Goal: Transaction & Acquisition: Purchase product/service

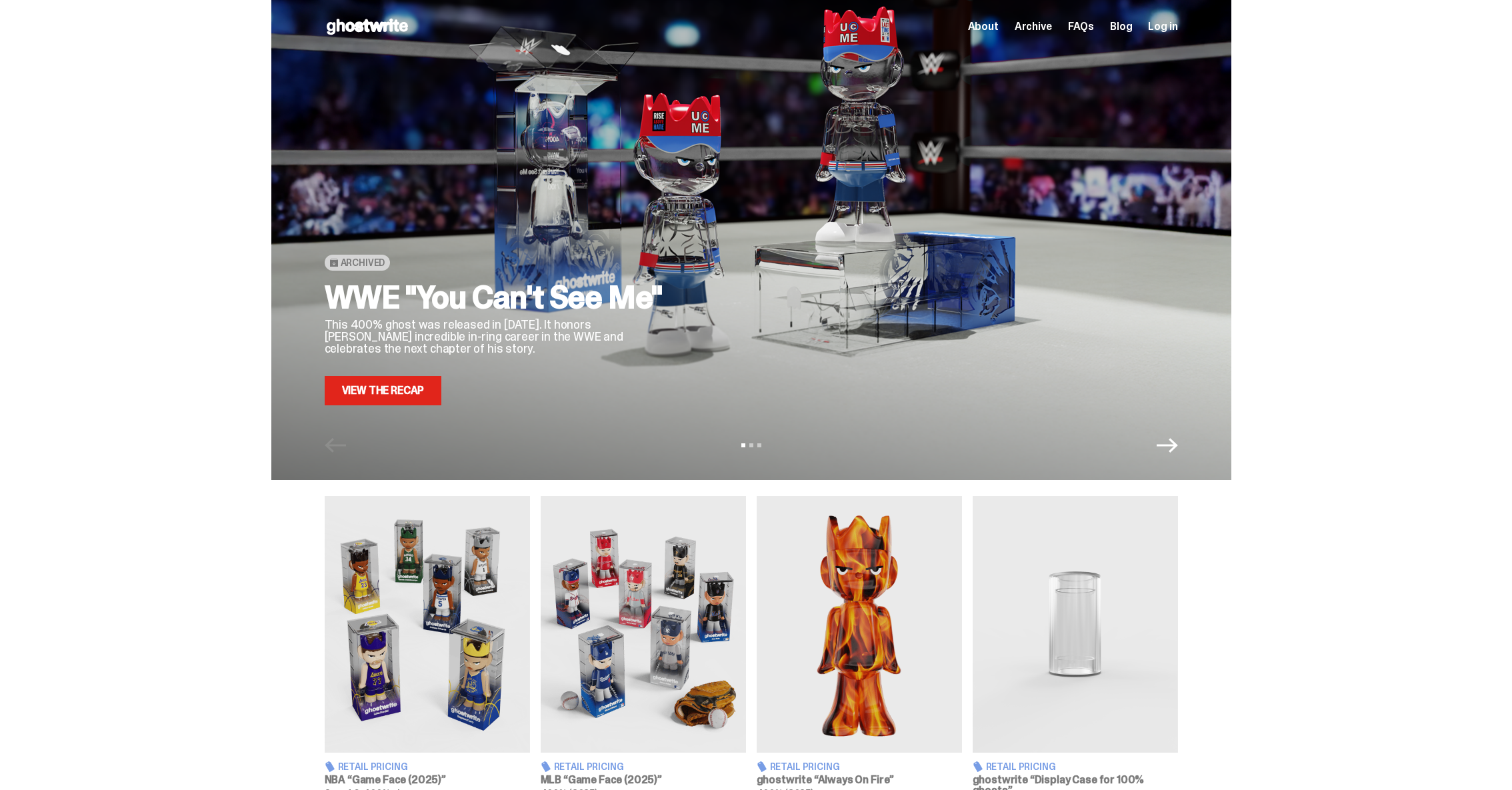
click at [1007, 454] on div "View slide 1 View slide 2 View slide 3" at bounding box center [750, 445] width 959 height 21
click at [1007, 442] on icon "Next" at bounding box center [1167, 445] width 21 height 21
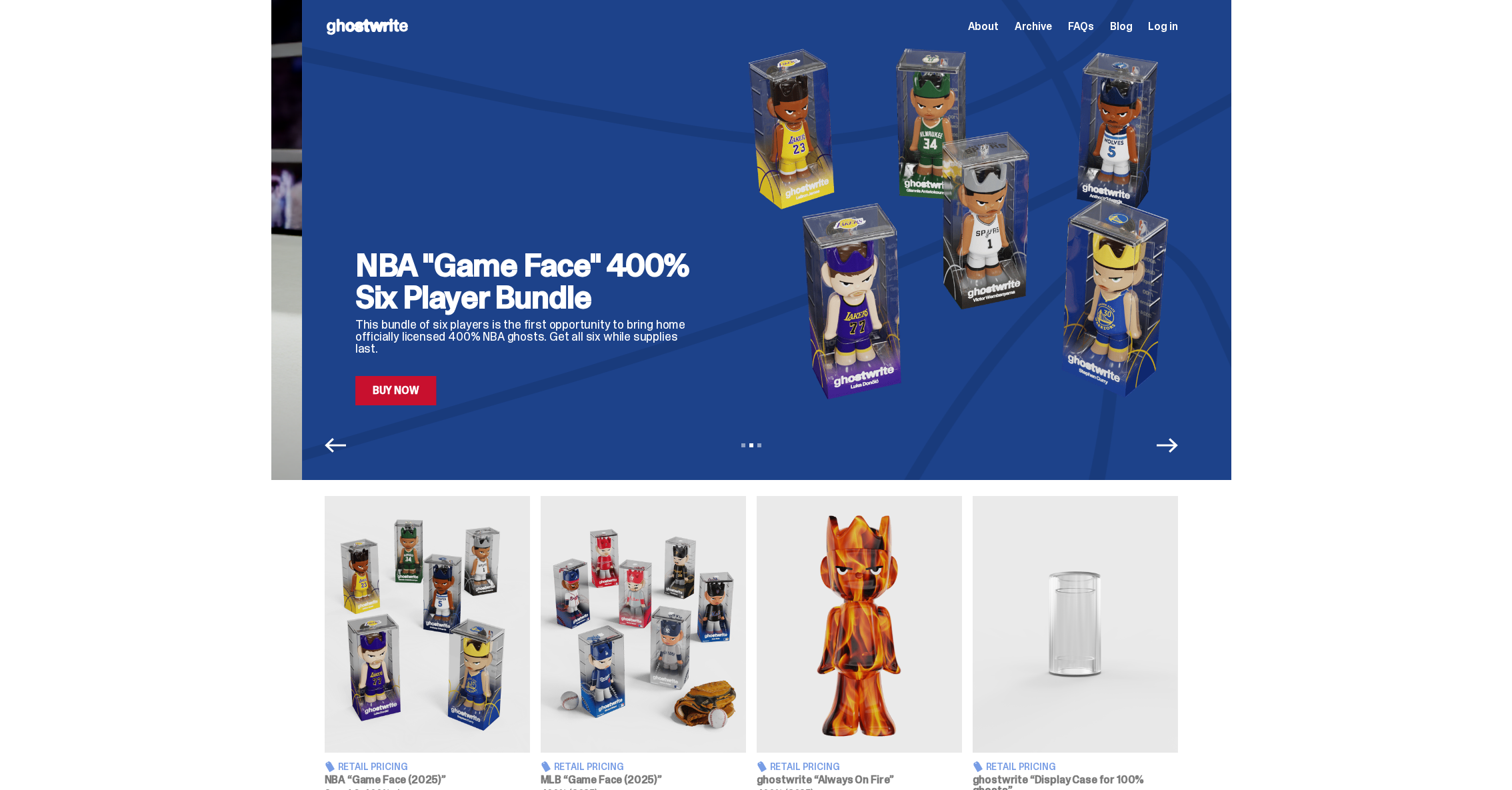
click at [1007, 442] on icon "Next" at bounding box center [1167, 445] width 21 height 21
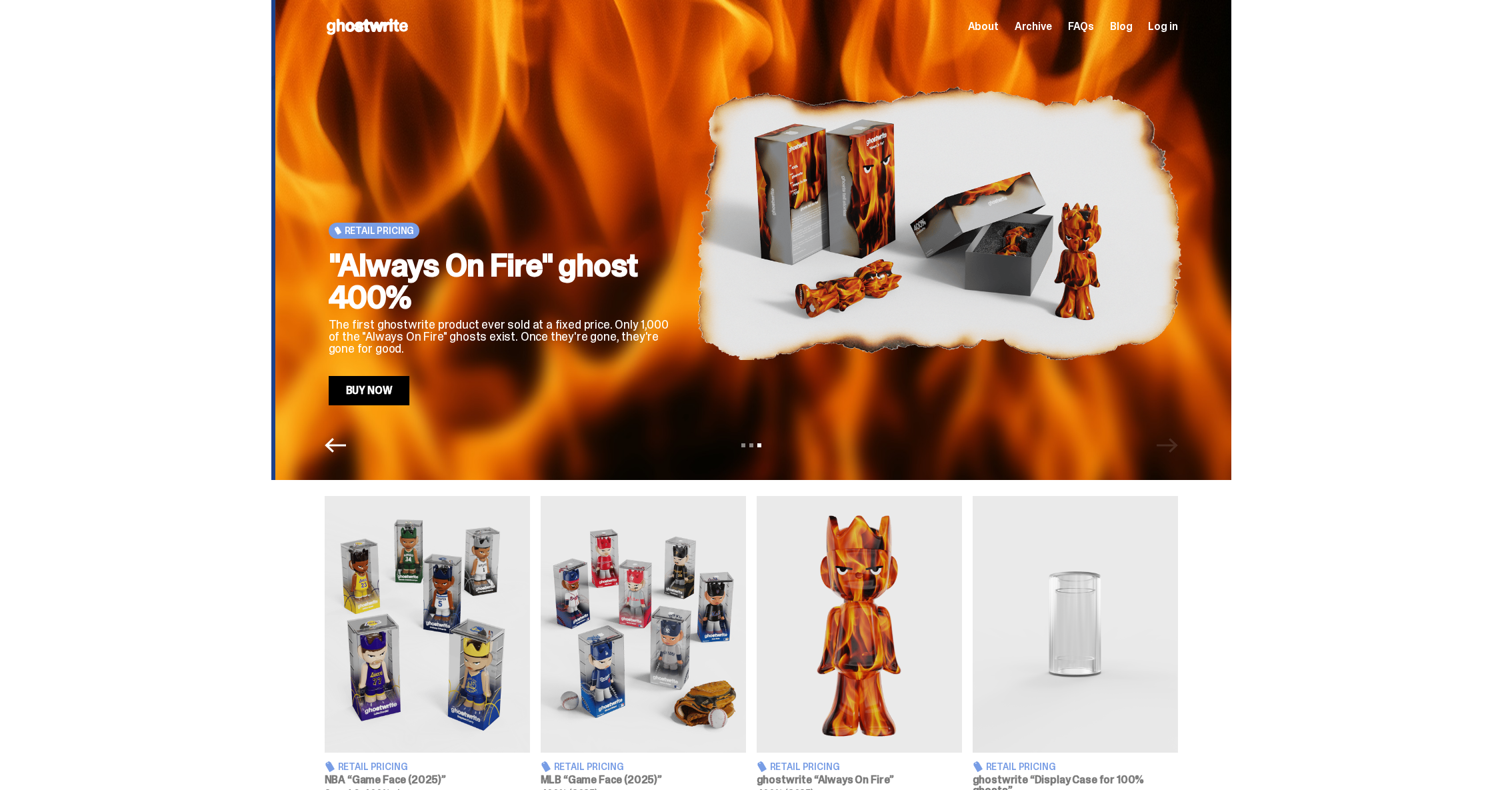
click at [1007, 442] on div "View slide 1 View slide 2 View slide 3" at bounding box center [750, 445] width 959 height 21
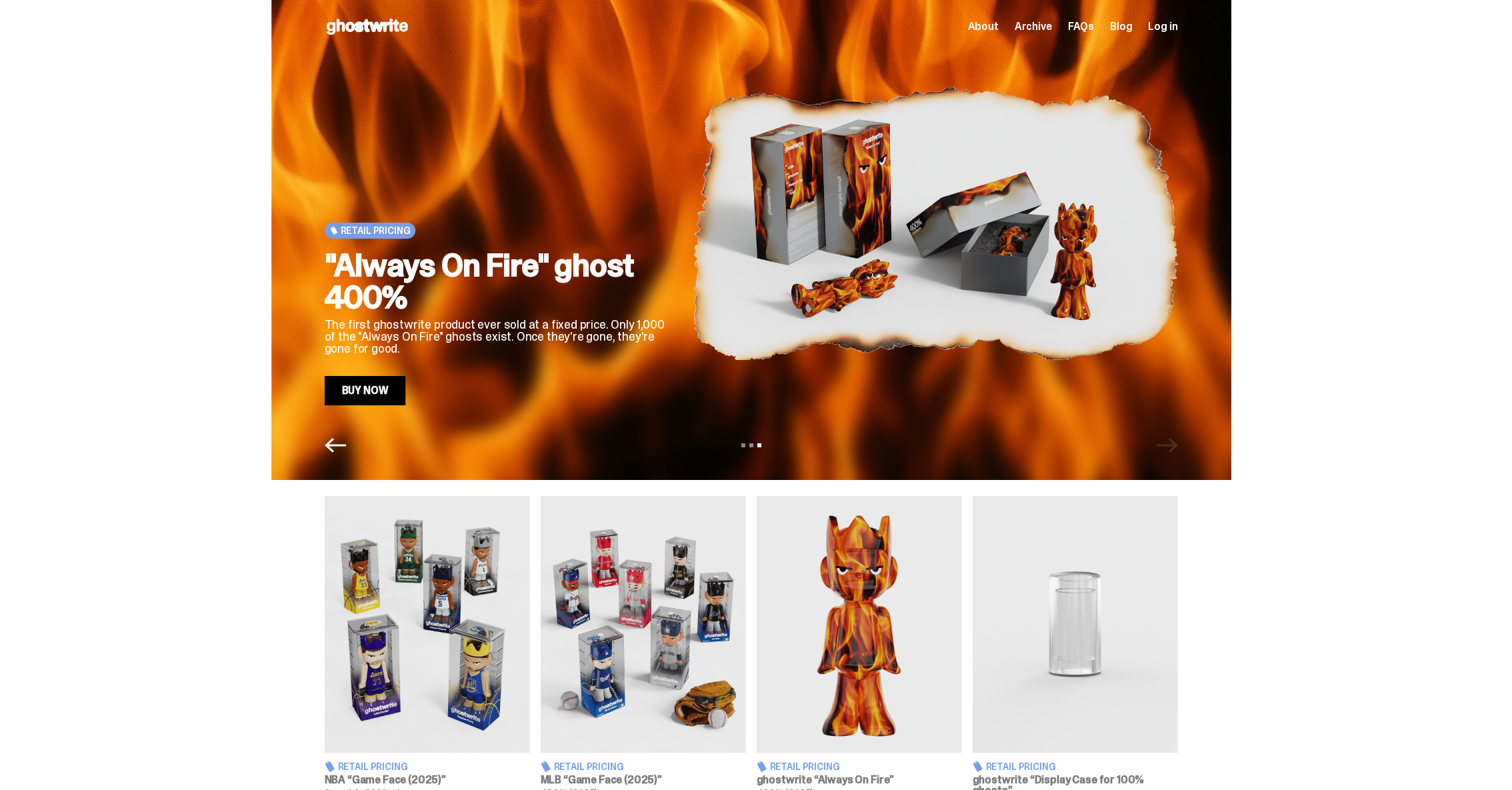
click at [1007, 442] on div "View slide 1 View slide 2 View slide 3" at bounding box center [750, 445] width 959 height 21
click at [324, 448] on div "View slide 1 View slide 2 View slide 3" at bounding box center [750, 445] width 959 height 21
click at [335, 442] on icon "Previous" at bounding box center [335, 445] width 21 height 21
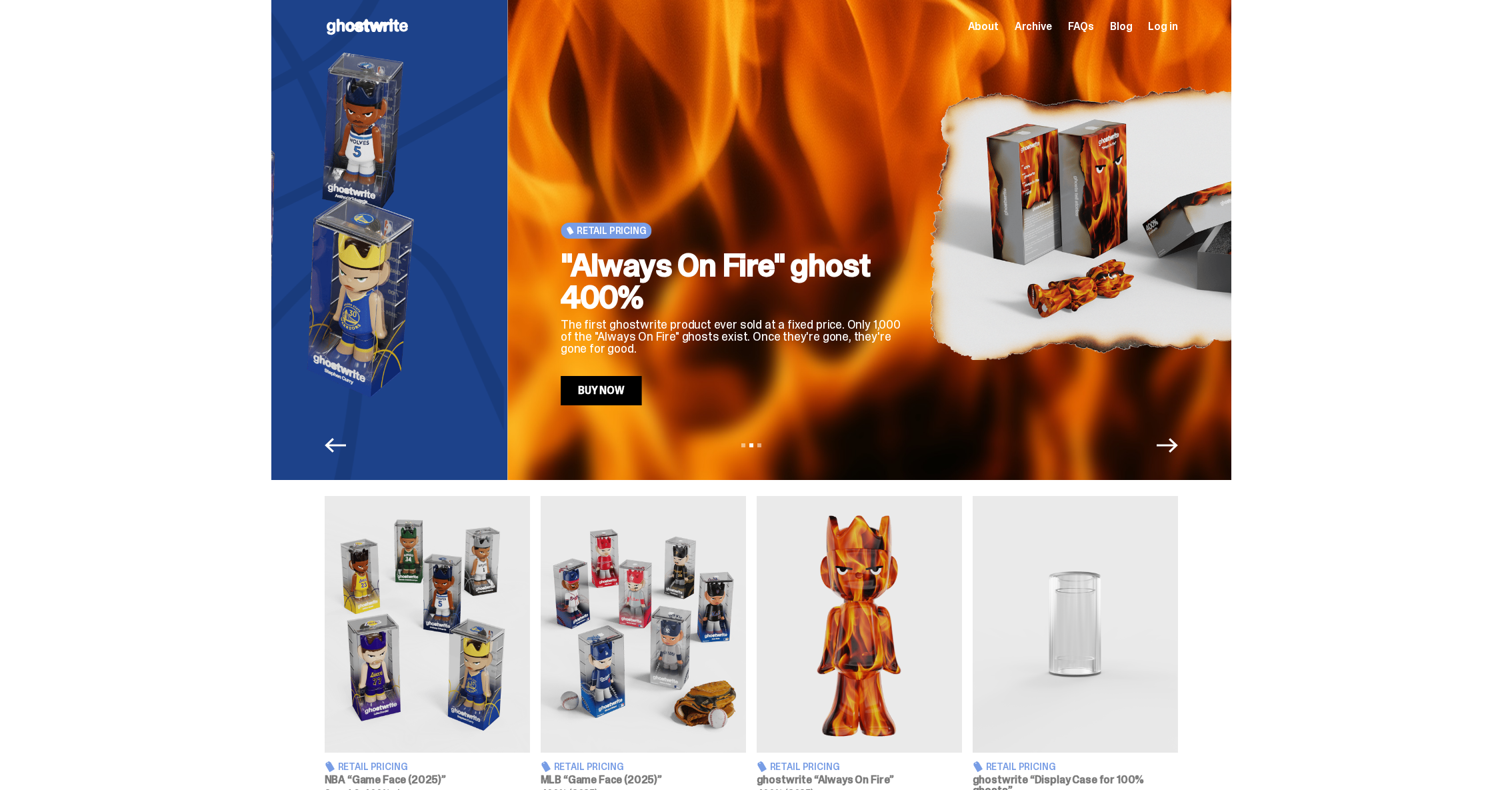
click at [335, 442] on icon "Previous" at bounding box center [335, 445] width 21 height 21
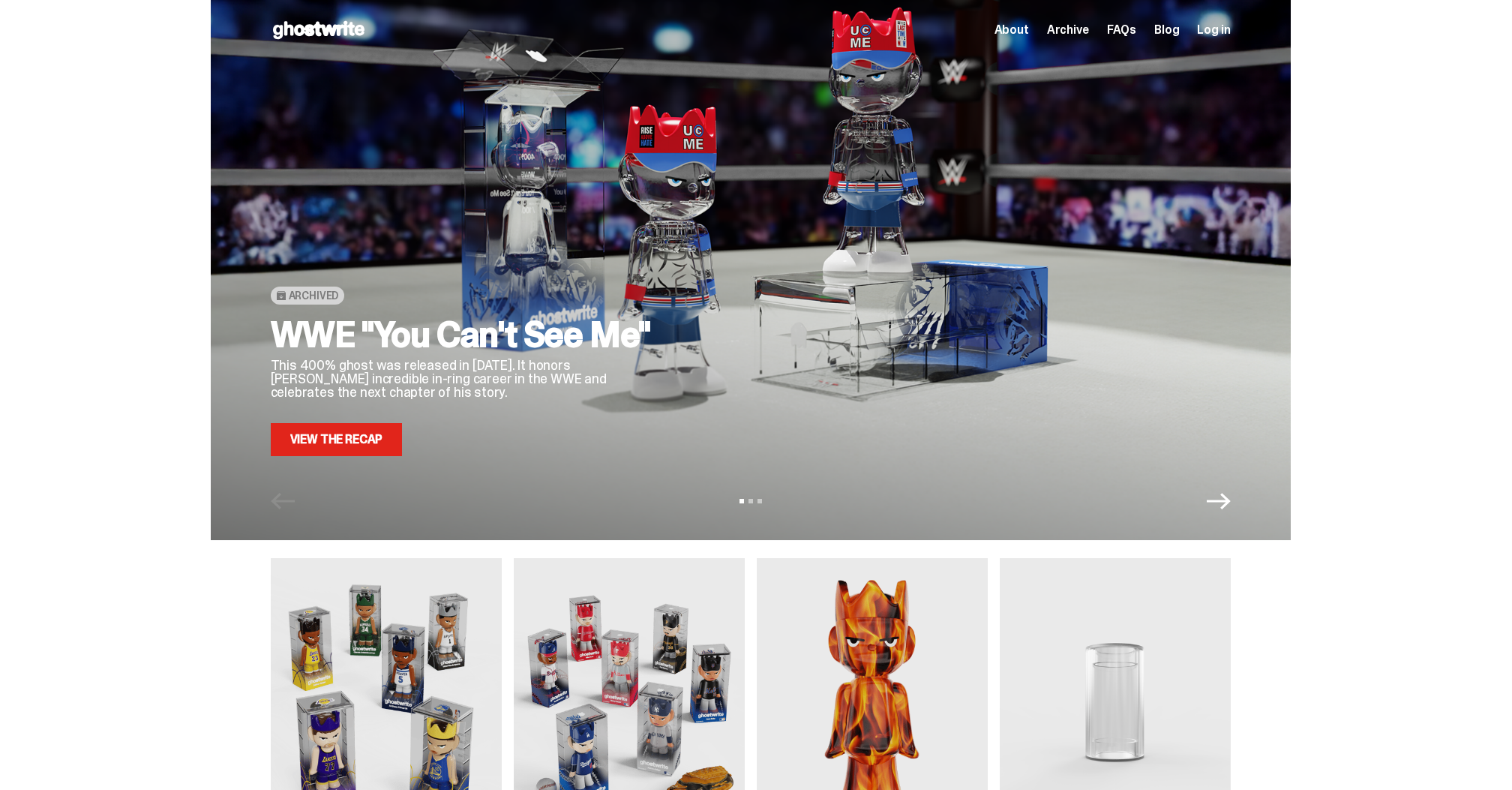
click at [1080, 26] on span "Archive" at bounding box center [1068, 30] width 42 height 12
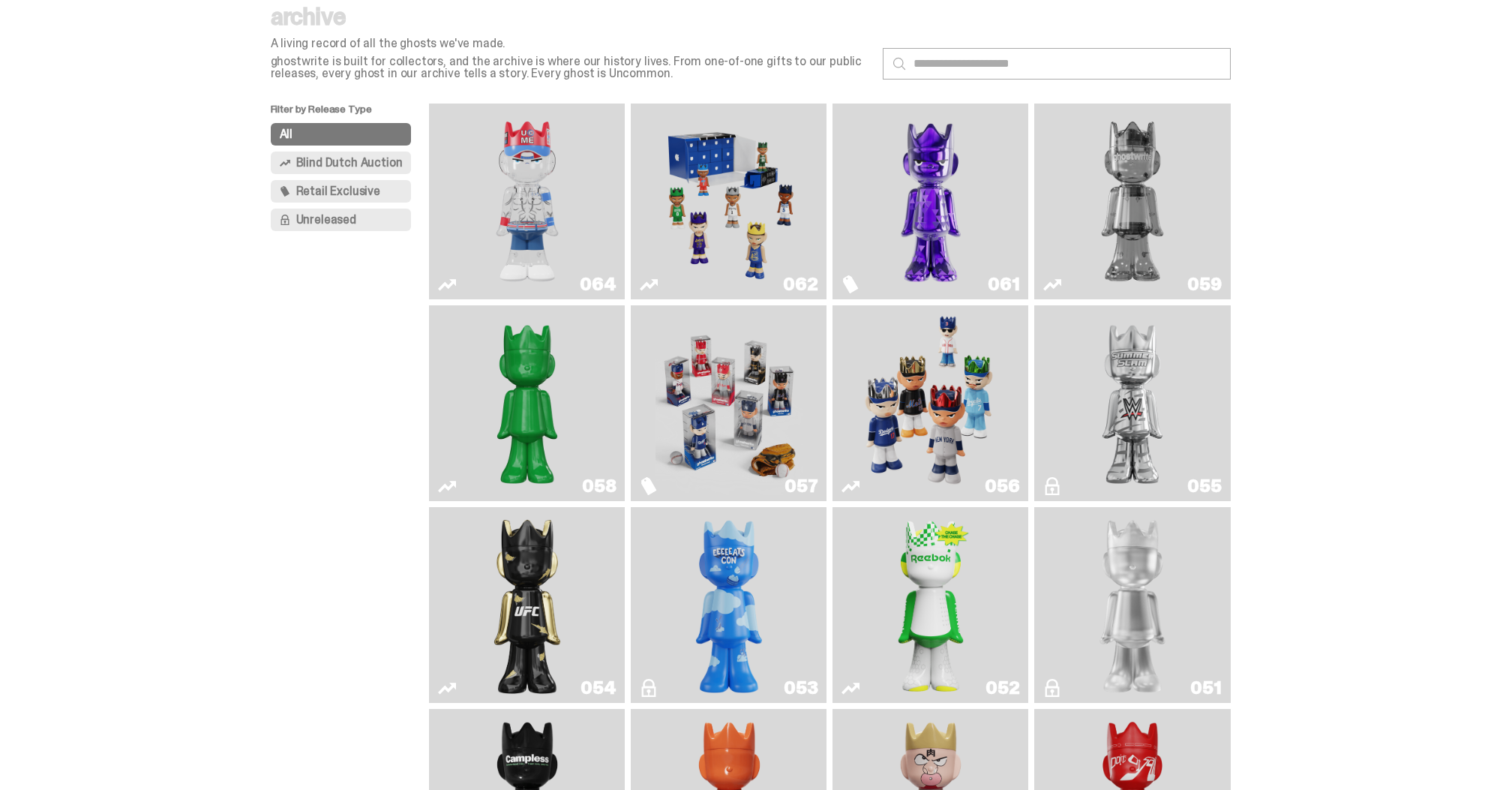
click at [364, 165] on span "Blind Dutch Auction" at bounding box center [349, 163] width 106 height 12
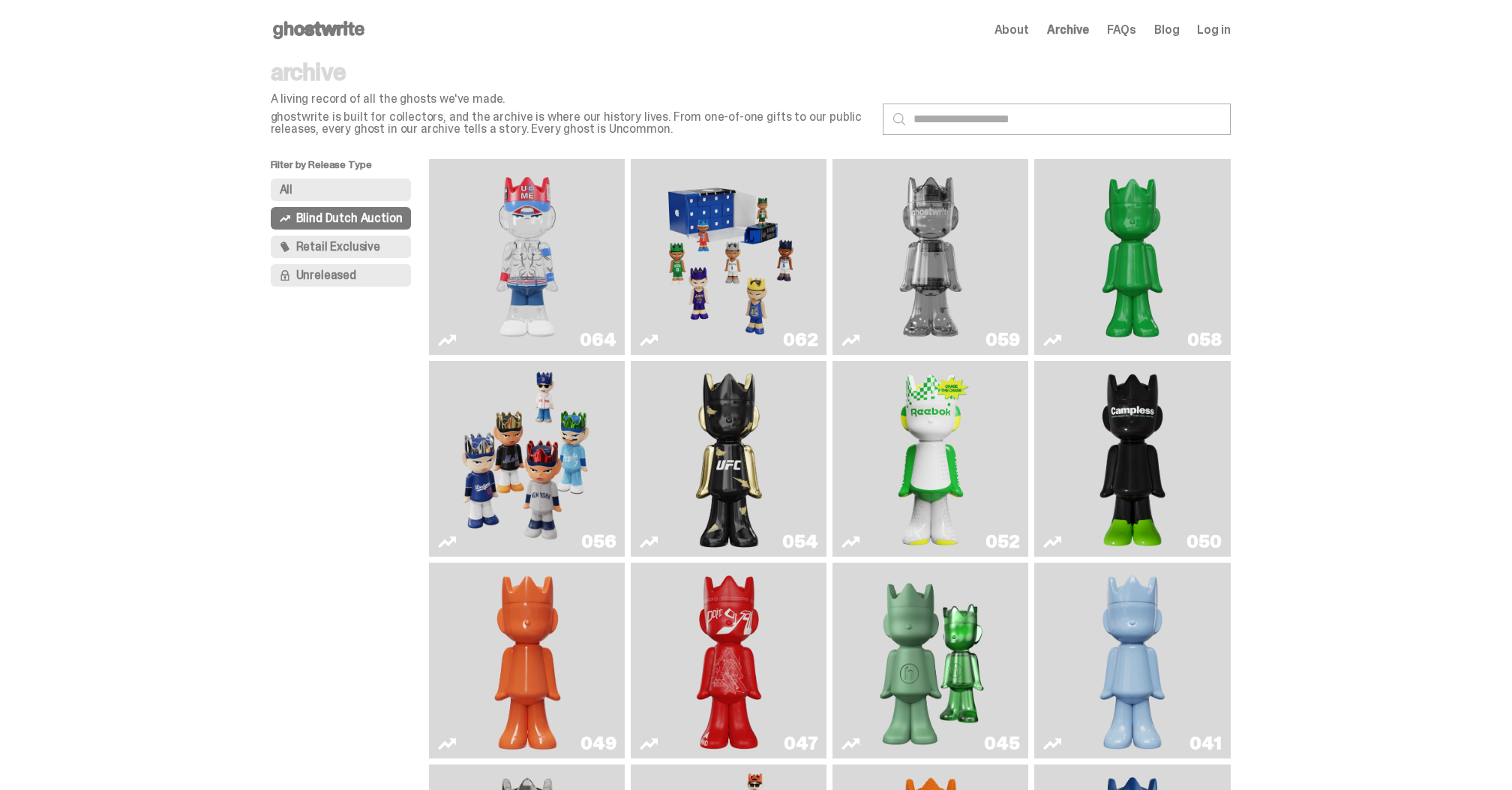
click at [533, 257] on img "You Can't See Me" at bounding box center [528, 256] width 147 height 184
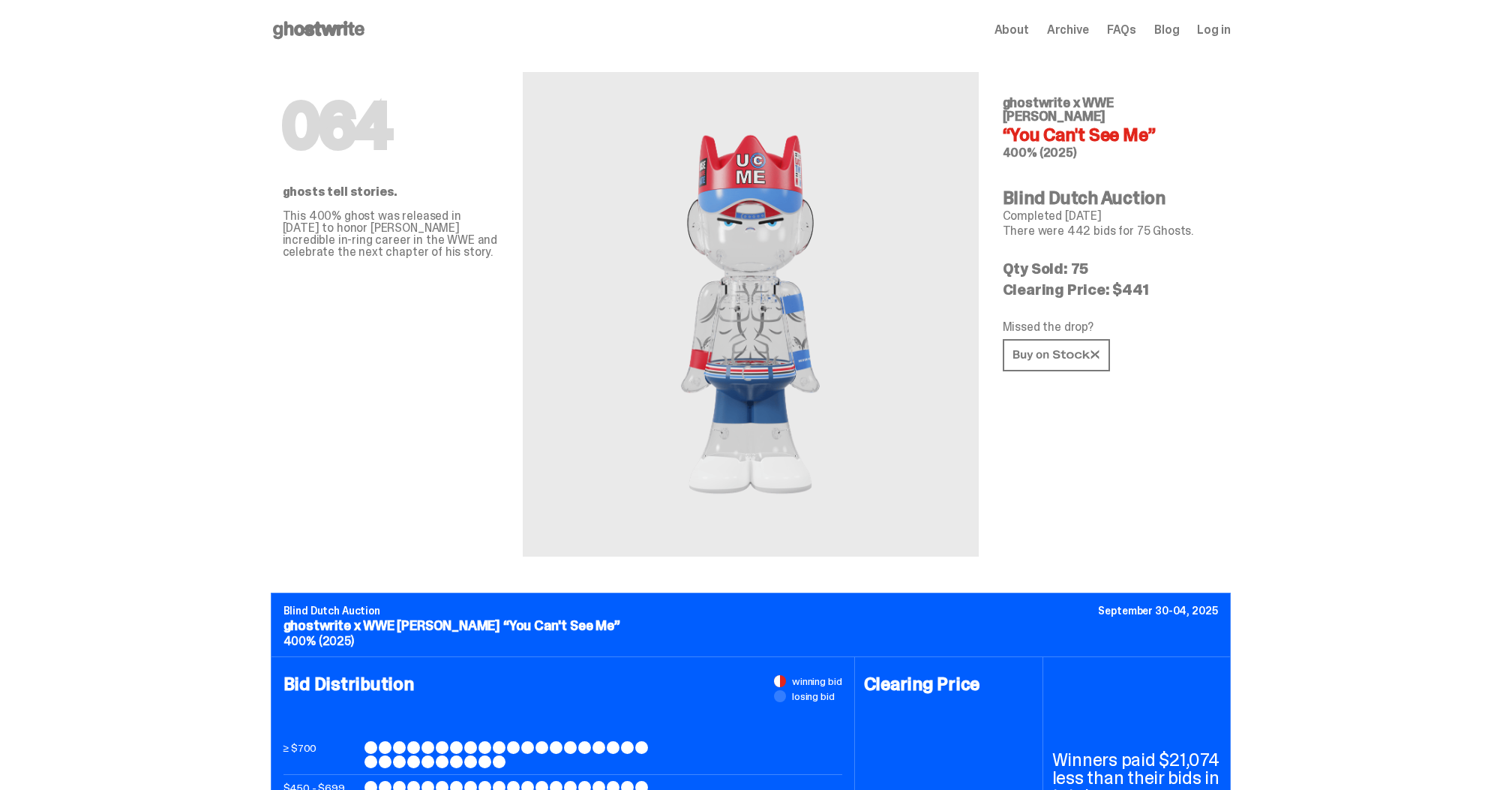
click at [1085, 47] on div "Open main menu Home About Archive FAQs Blog Log in About Archive FAQs Blog Log …" at bounding box center [751, 30] width 961 height 60
click at [1081, 24] on span "Archive" at bounding box center [1068, 30] width 42 height 12
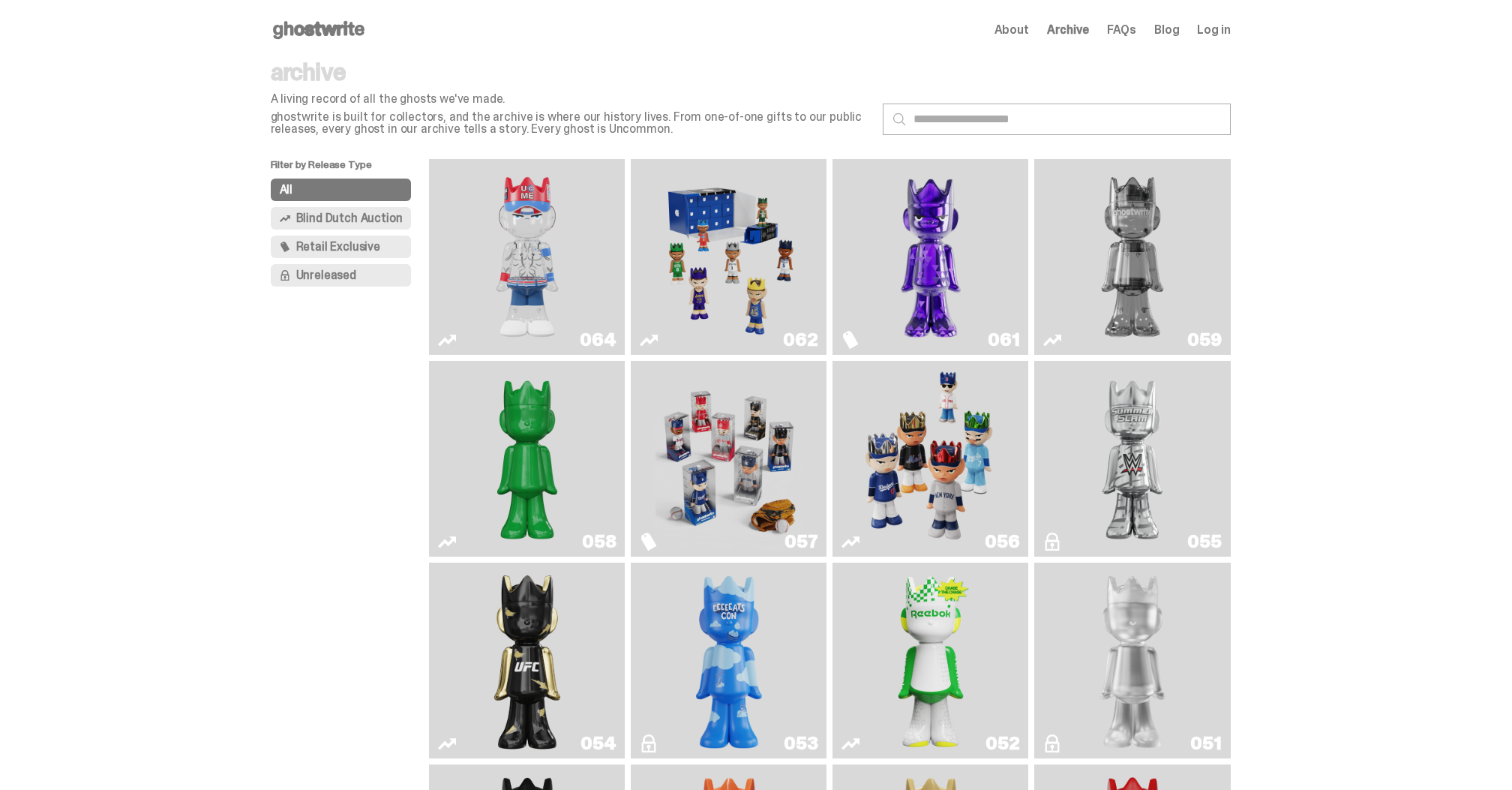
click at [521, 421] on img "Schrödinger's ghost: Sunday Green" at bounding box center [528, 458] width 147 height 184
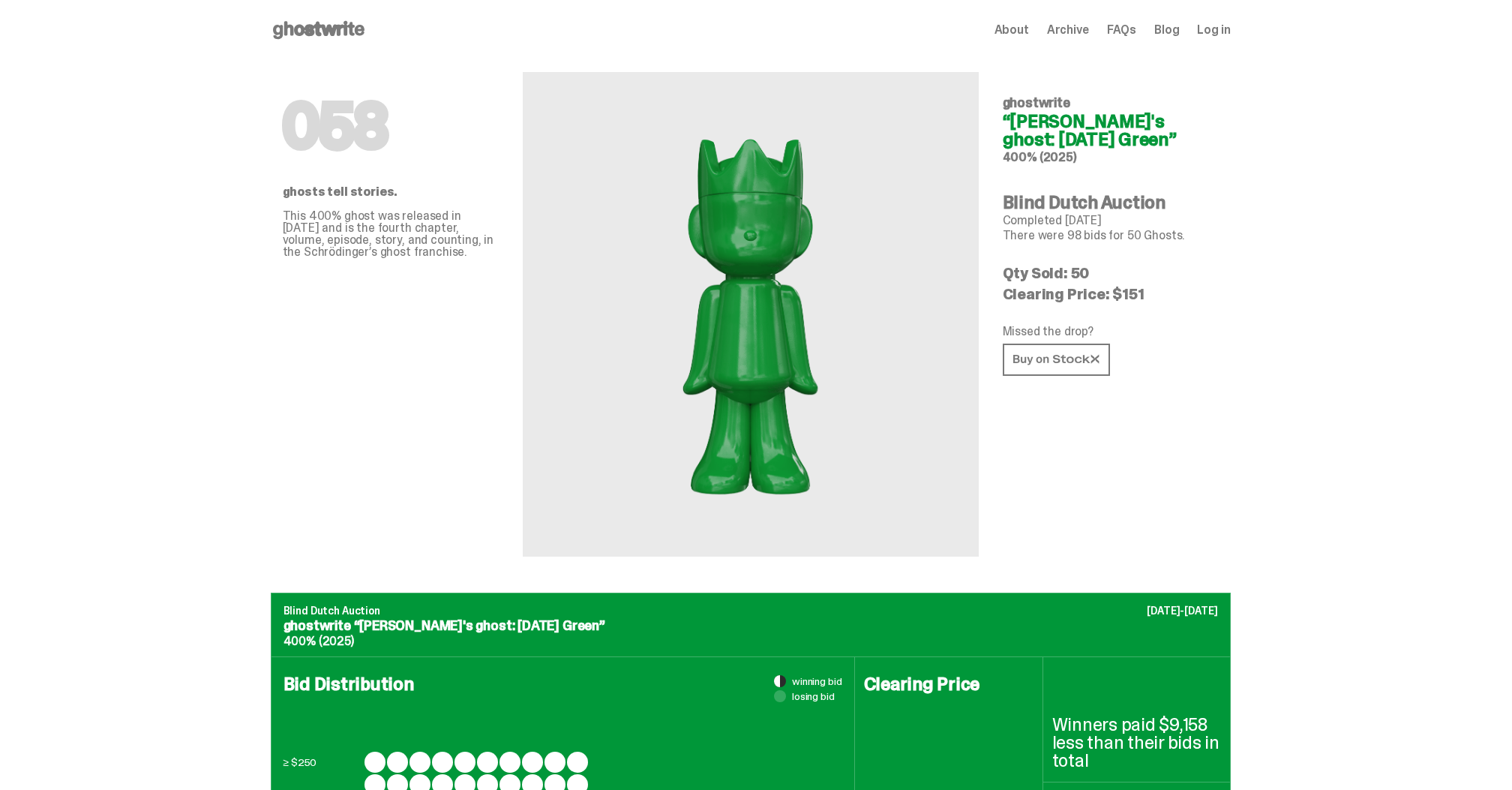
click at [1134, 30] on span "Log in" at bounding box center [1213, 30] width 33 height 12
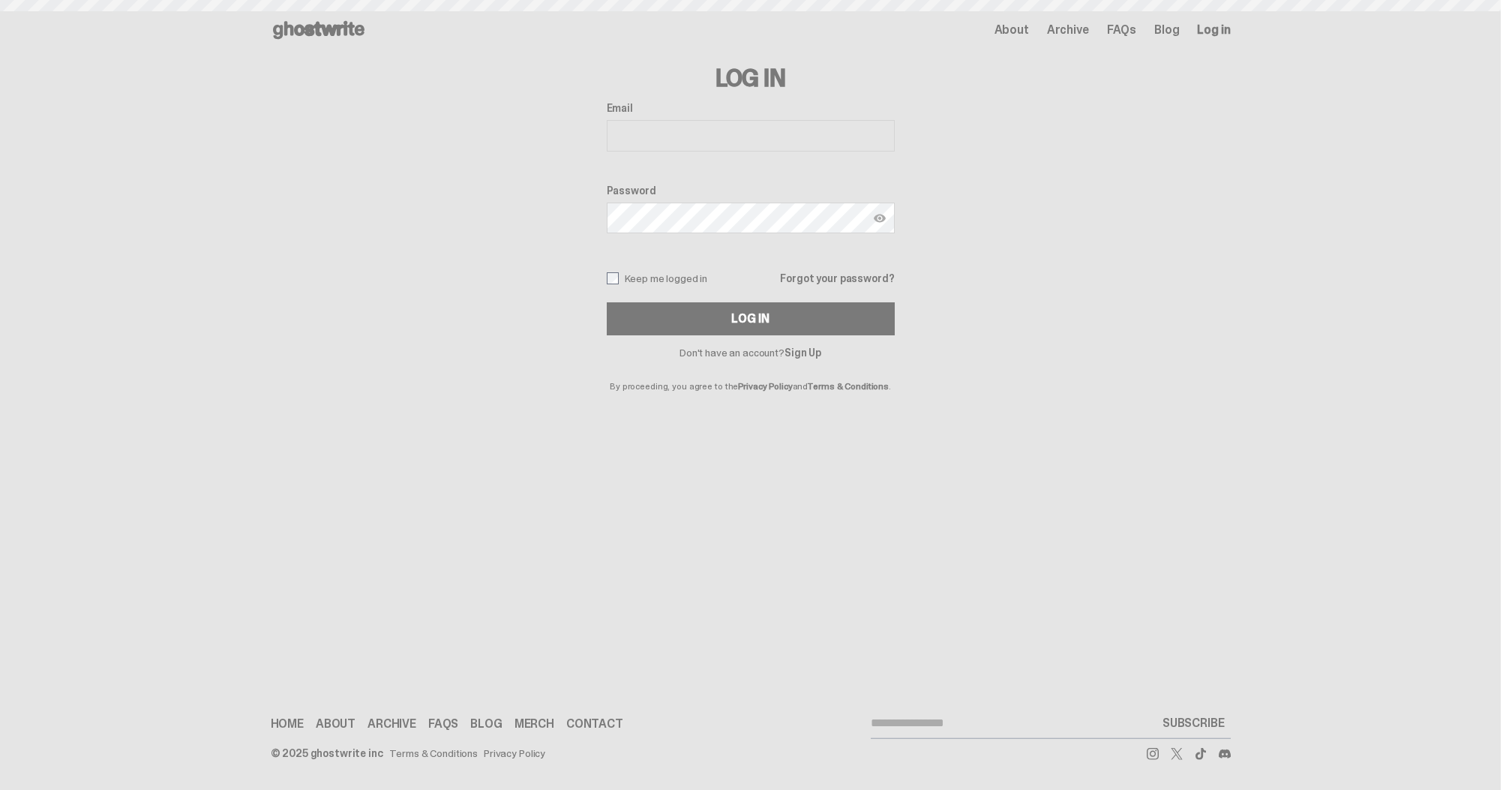
click at [722, 138] on input "Email" at bounding box center [751, 136] width 288 height 32
type input "**********"
click at [718, 317] on button "Log In" at bounding box center [751, 318] width 288 height 33
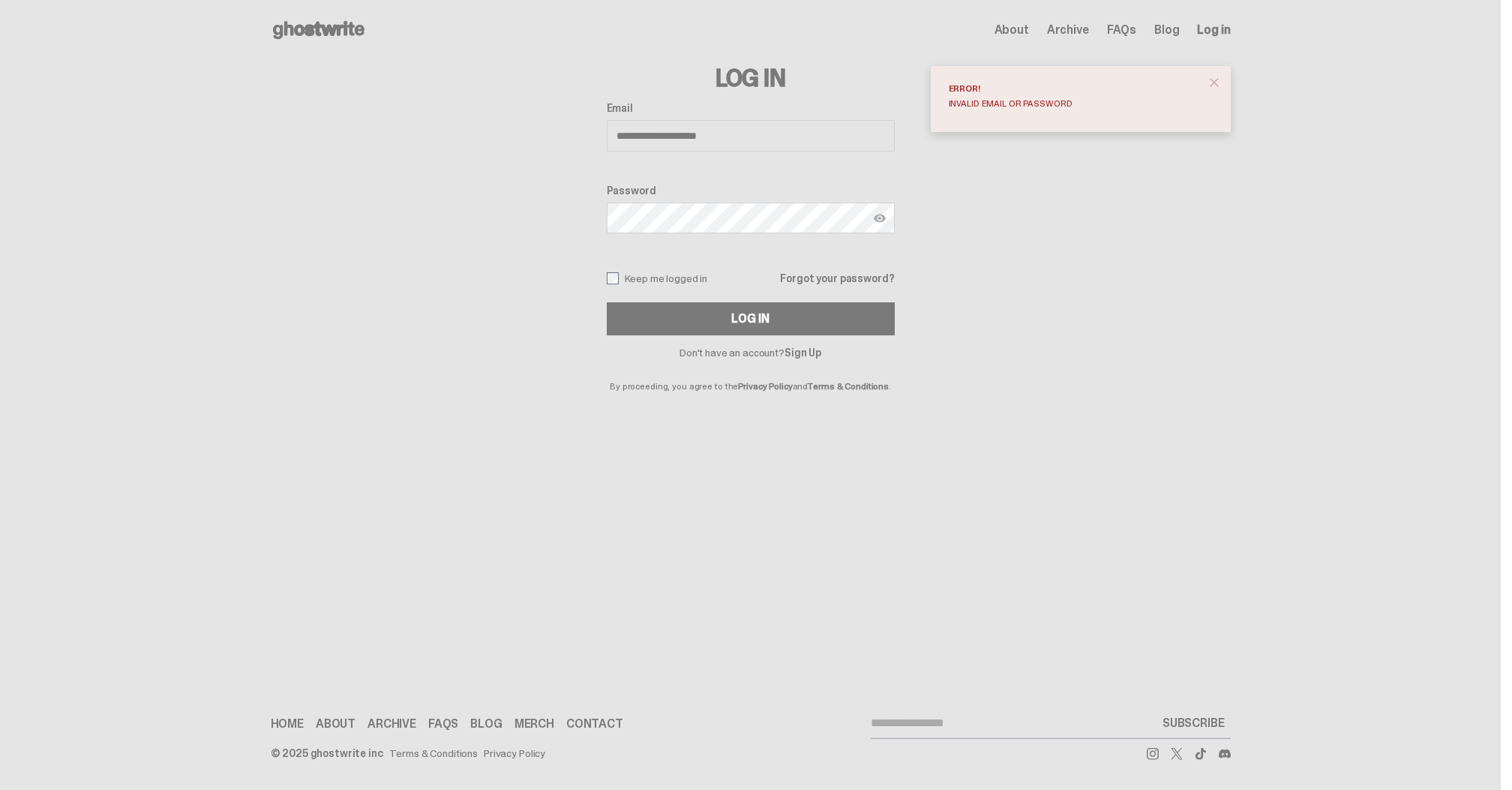
click at [721, 243] on div "**********" at bounding box center [751, 219] width 288 height 234
click at [795, 321] on button "Log In" at bounding box center [751, 318] width 288 height 33
